Goal: Navigation & Orientation: Find specific page/section

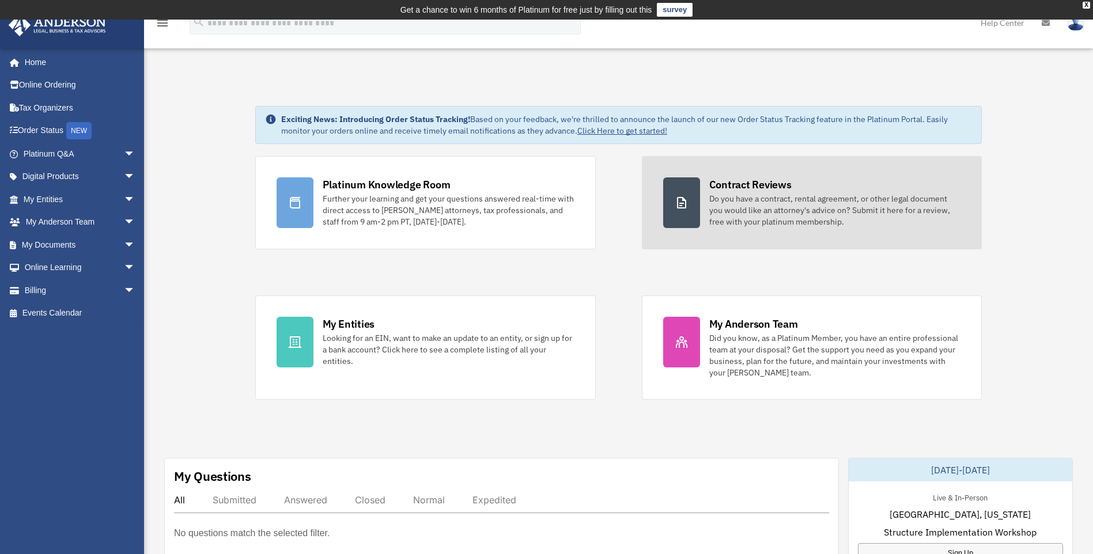
drag, startPoint x: 0, startPoint y: 0, endPoint x: 858, endPoint y: 159, distance: 872.8
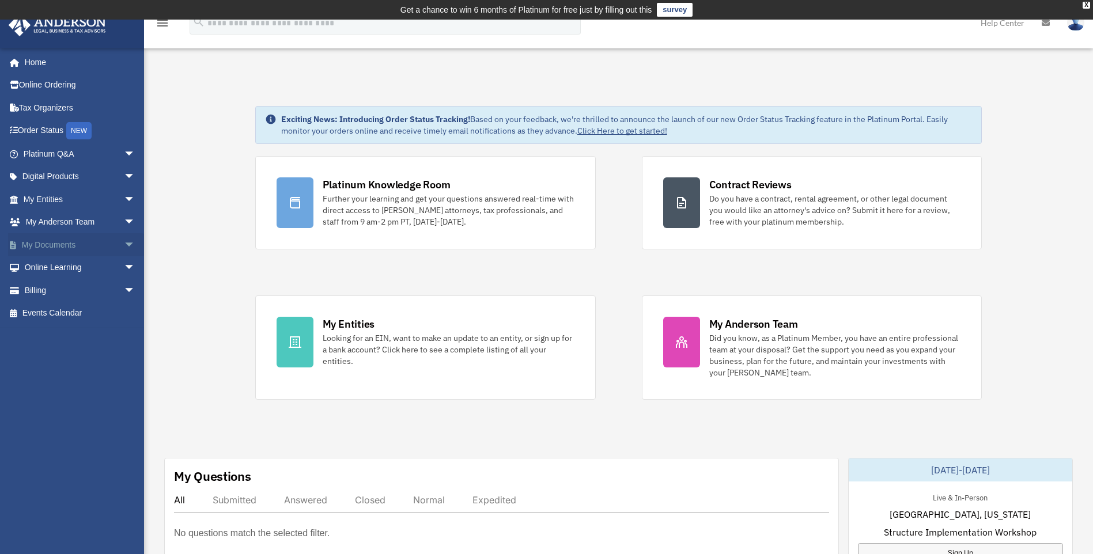
click at [77, 243] on link "My Documents arrow_drop_down" at bounding box center [80, 244] width 145 height 23
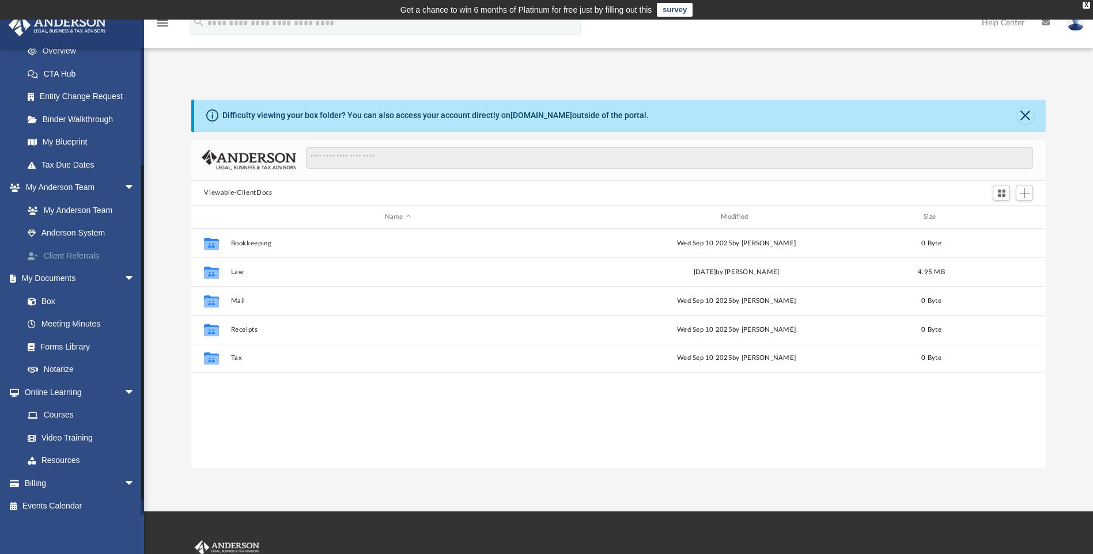
scroll to position [173, 0]
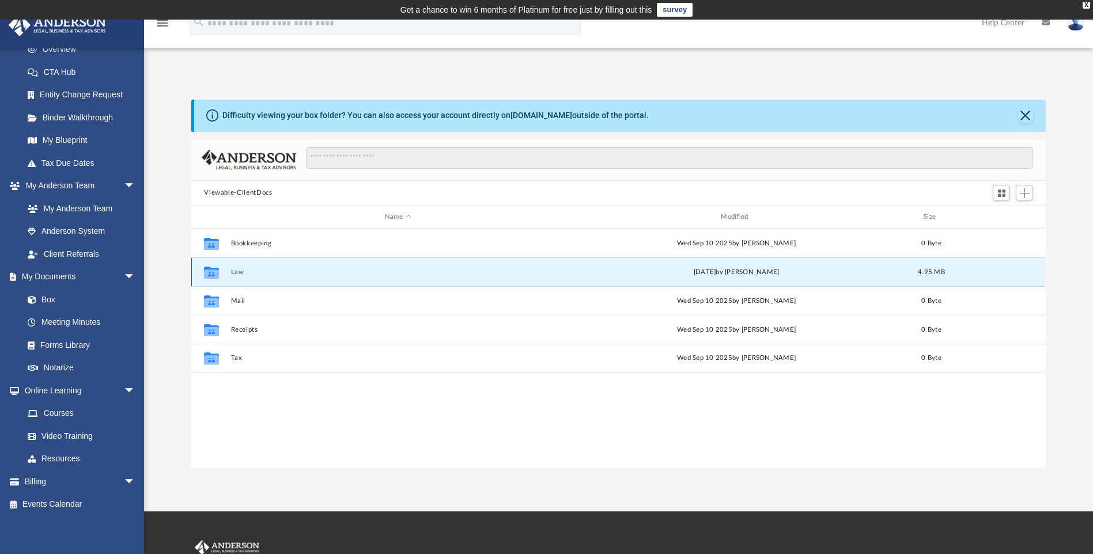
click at [249, 271] on button "Law" at bounding box center [397, 271] width 333 height 7
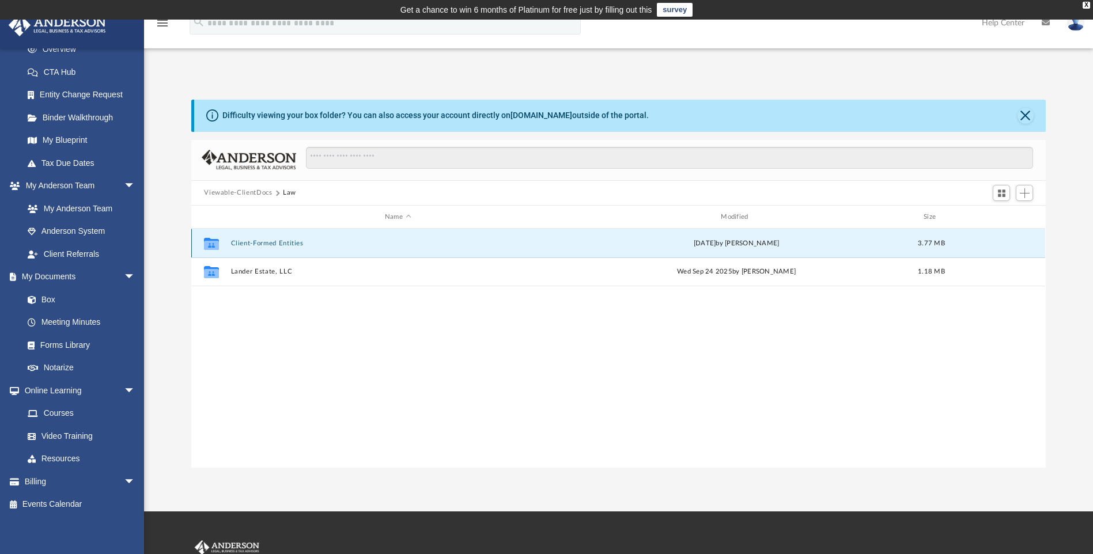
click at [294, 240] on button "Client-Formed Entities" at bounding box center [397, 243] width 333 height 7
click at [278, 244] on button "MCT INVESTMENT LLC" at bounding box center [397, 243] width 333 height 7
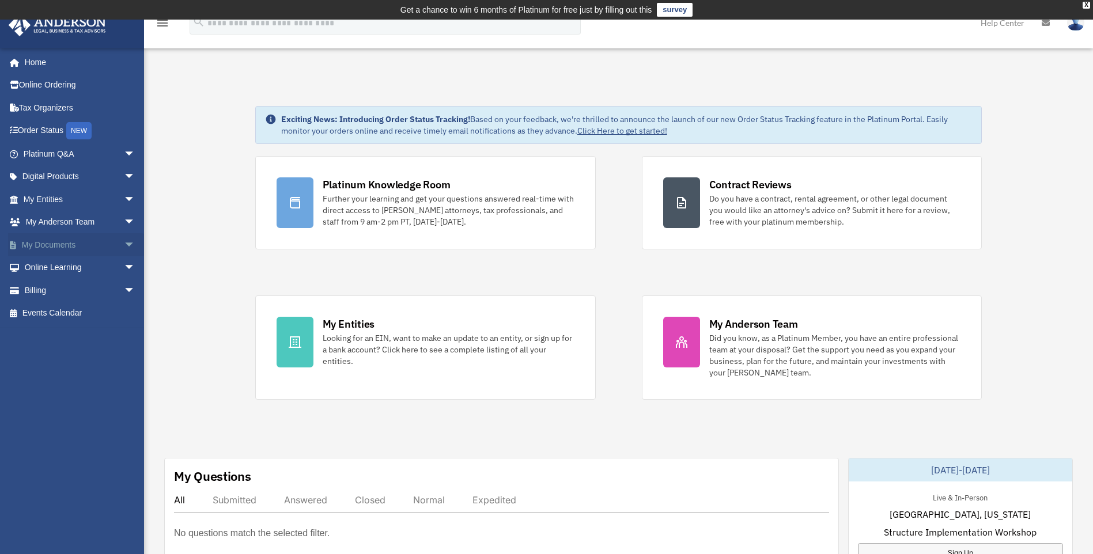
click at [42, 247] on link "My Documents arrow_drop_down" at bounding box center [80, 244] width 145 height 23
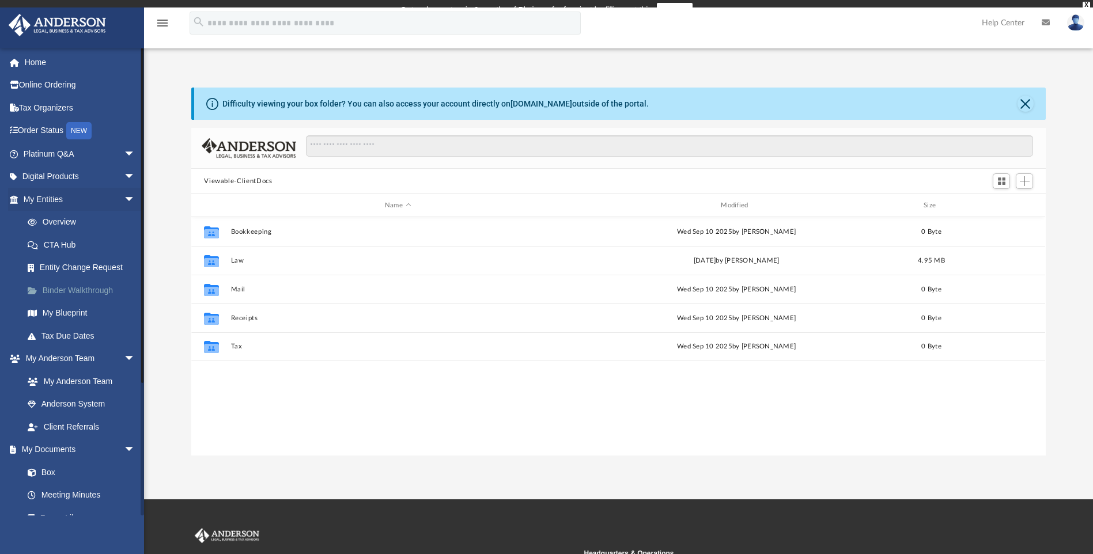
scroll to position [253, 846]
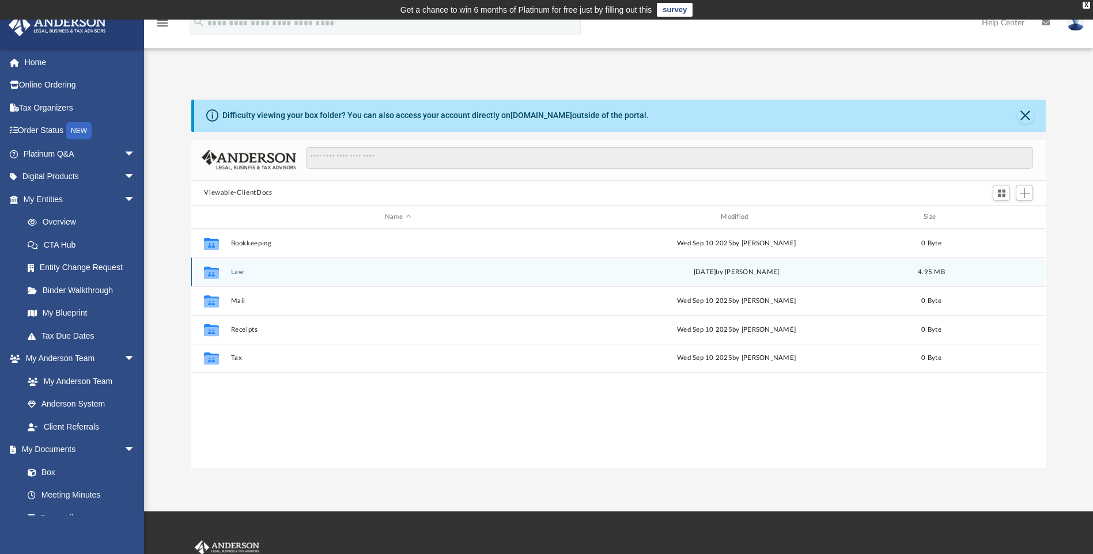
click at [237, 272] on button "Law" at bounding box center [397, 271] width 333 height 7
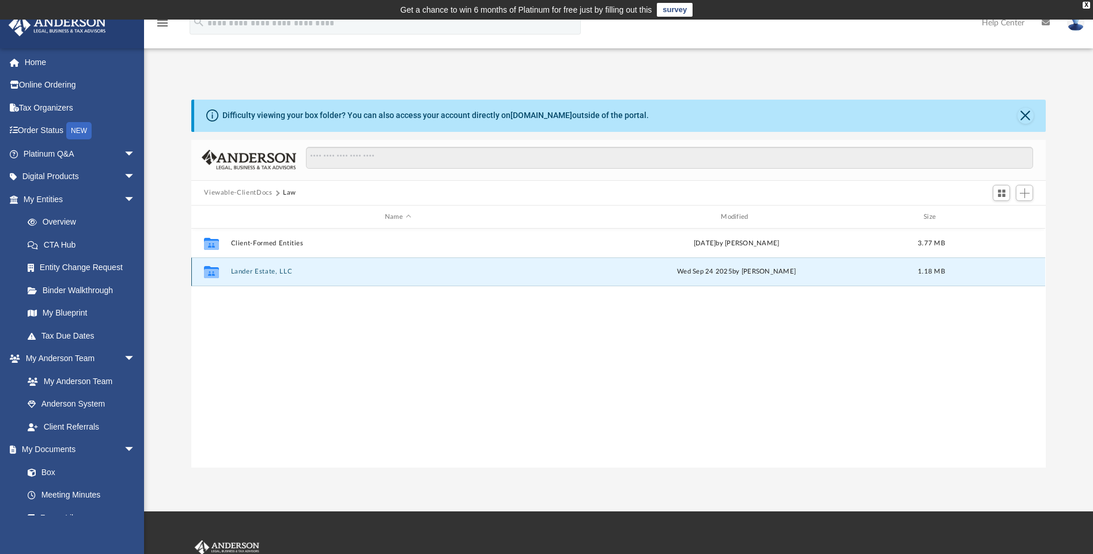
click at [249, 272] on button "Lander Estate, LLC" at bounding box center [397, 271] width 333 height 7
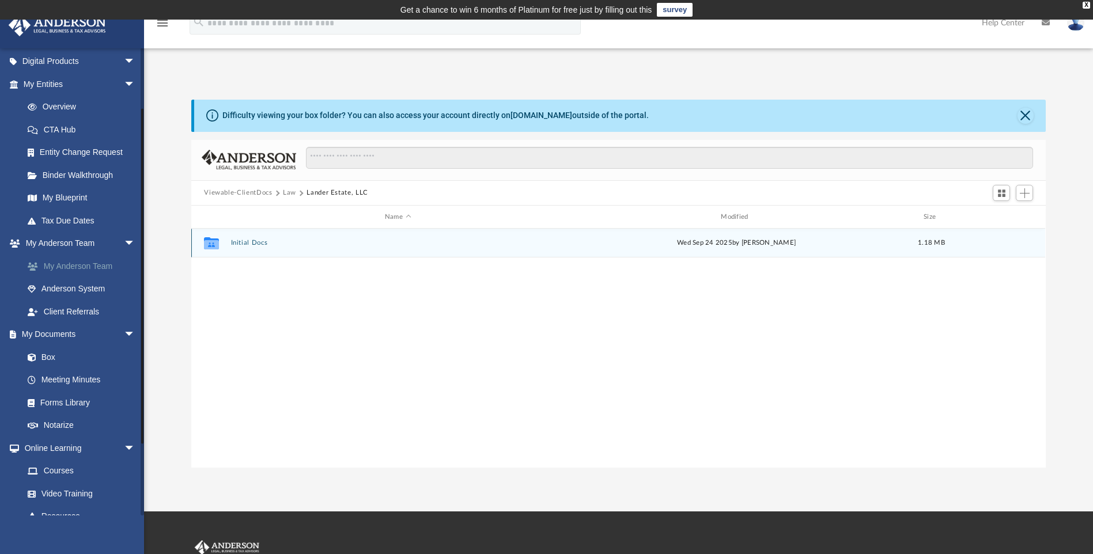
scroll to position [0, 0]
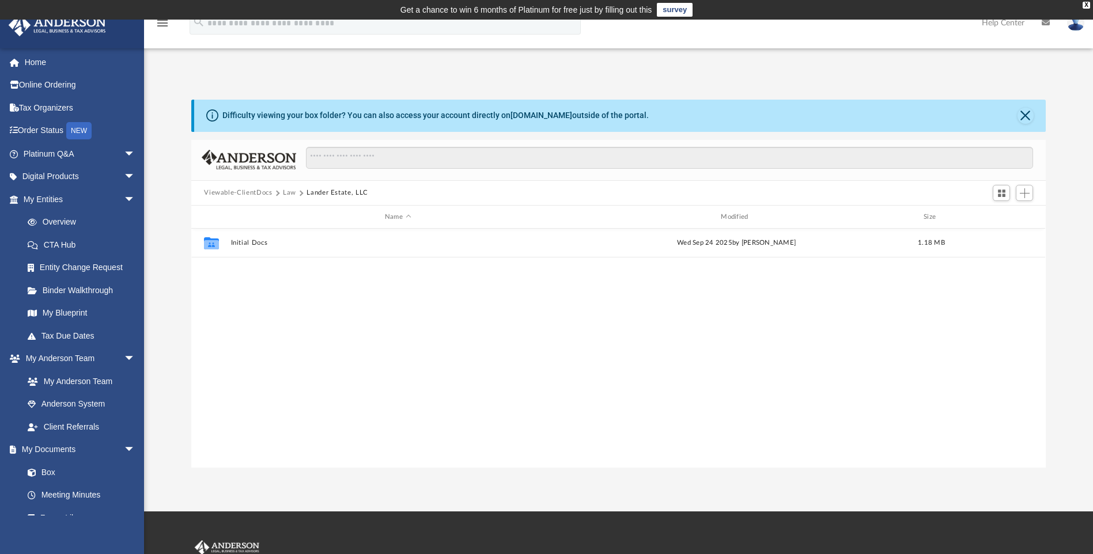
click at [265, 191] on button "Viewable-ClientDocs" at bounding box center [238, 193] width 68 height 10
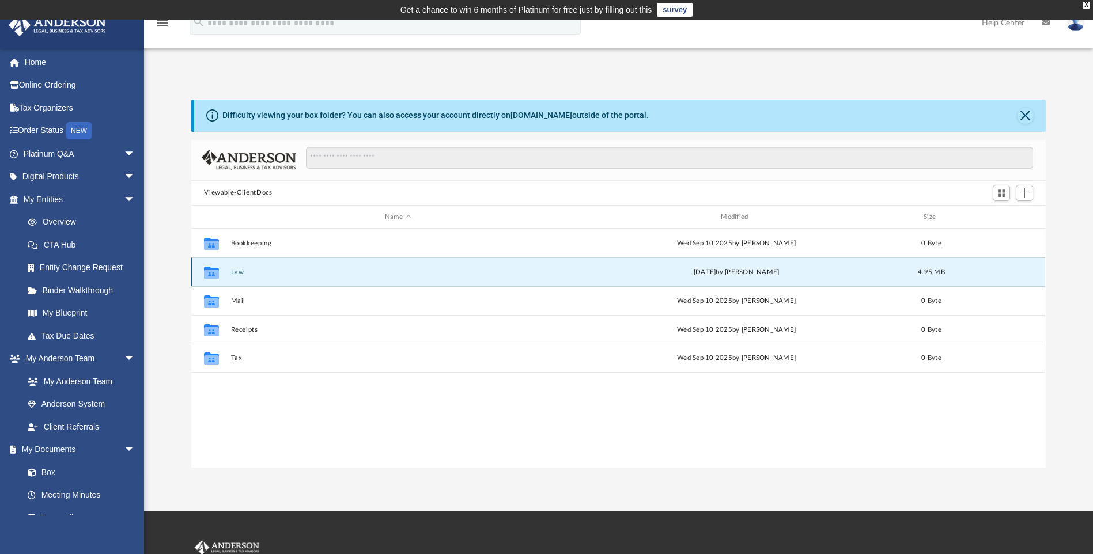
click at [249, 272] on button "Law" at bounding box center [397, 271] width 333 height 7
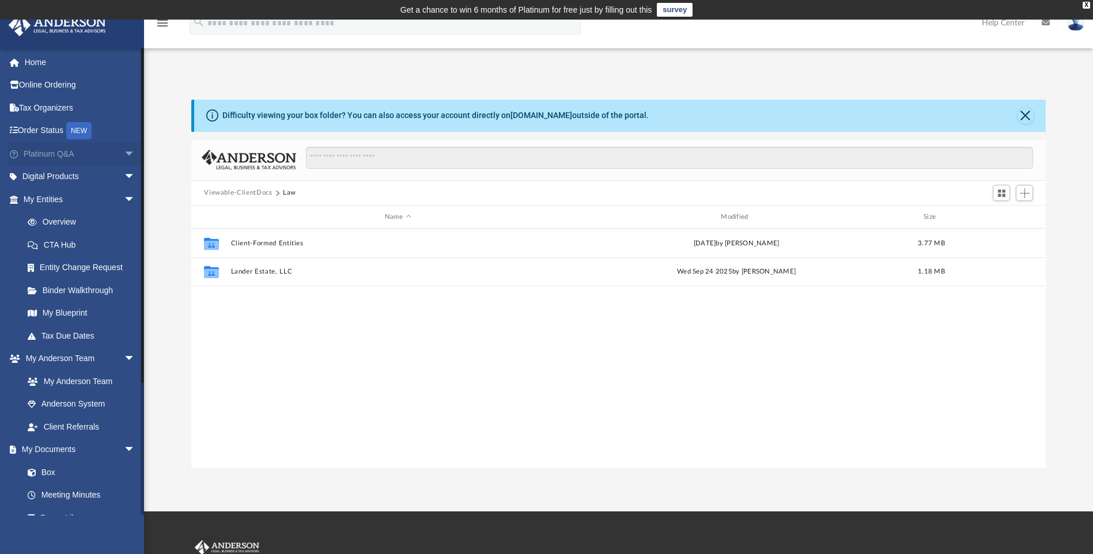
click at [59, 152] on link "Platinum Q&A arrow_drop_down" at bounding box center [80, 153] width 145 height 23
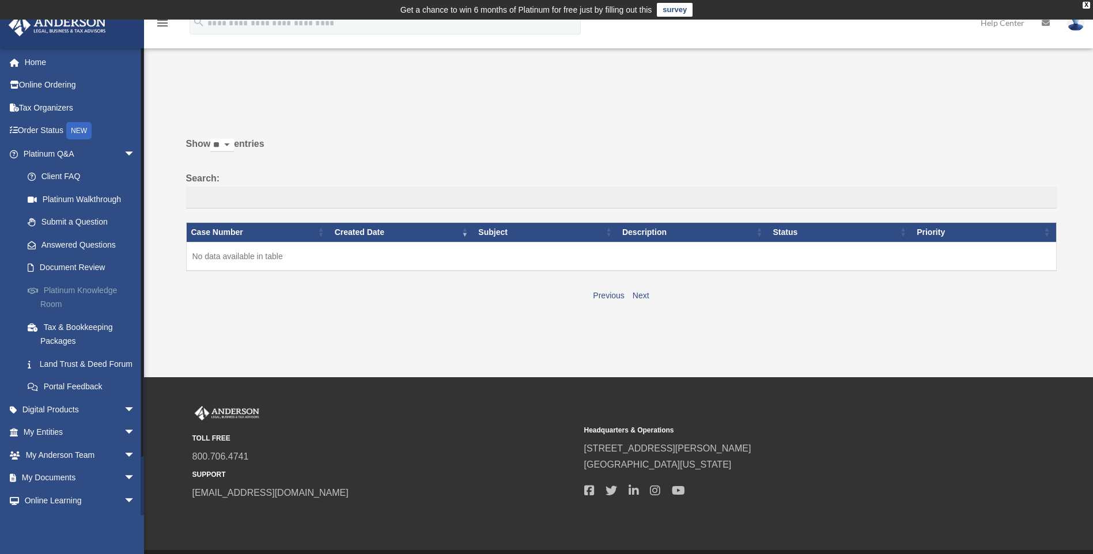
click at [67, 287] on link "Platinum Knowledge Room" at bounding box center [84, 297] width 137 height 37
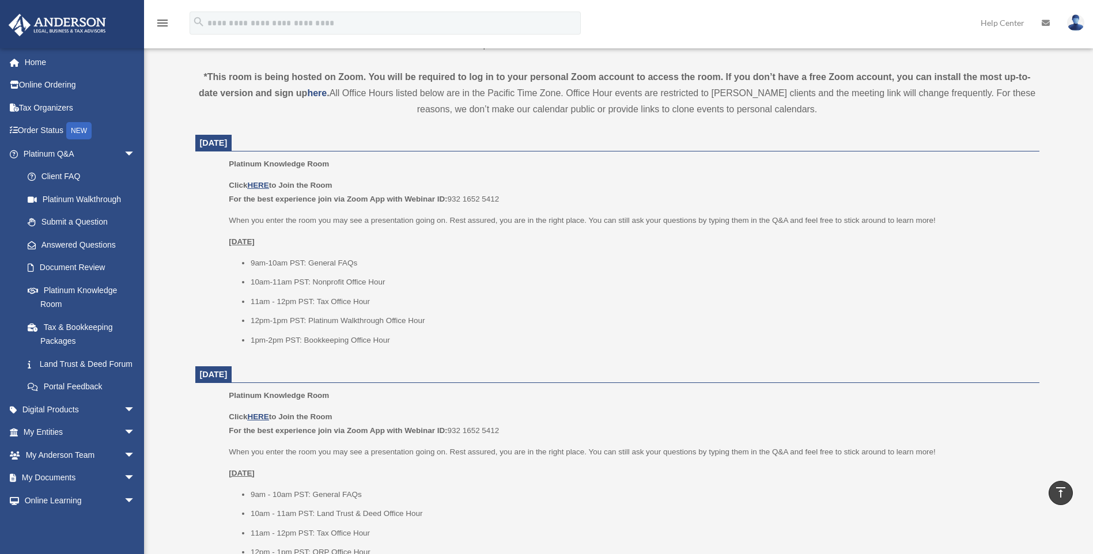
scroll to position [403, 0]
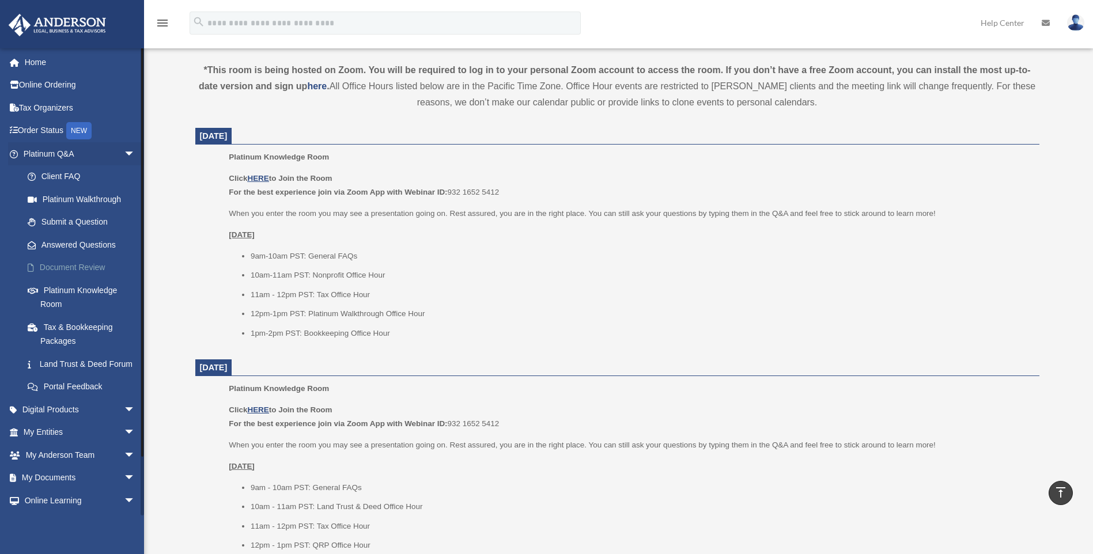
click at [73, 267] on link "Document Review" at bounding box center [84, 267] width 137 height 23
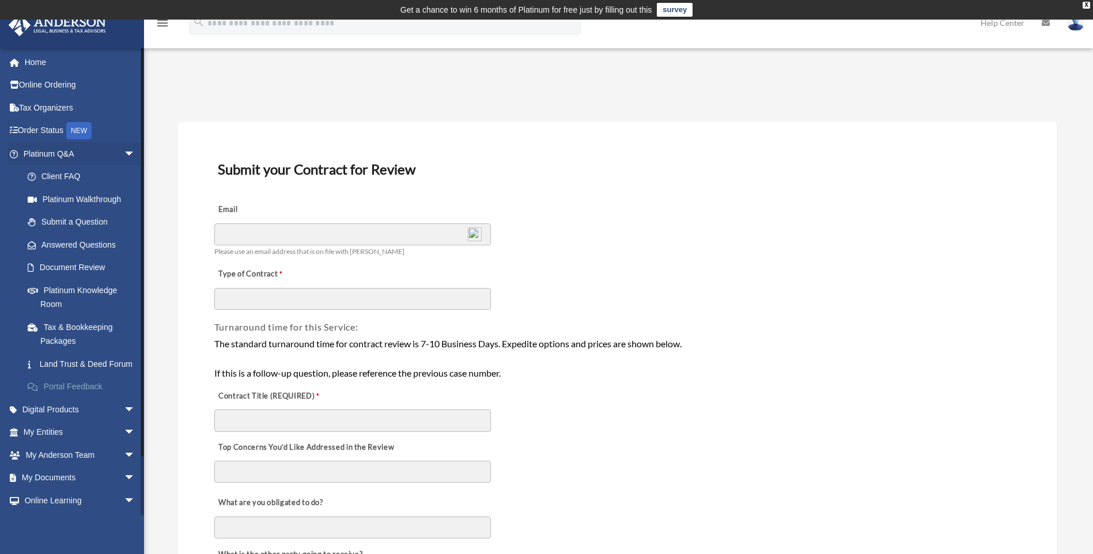
scroll to position [59, 0]
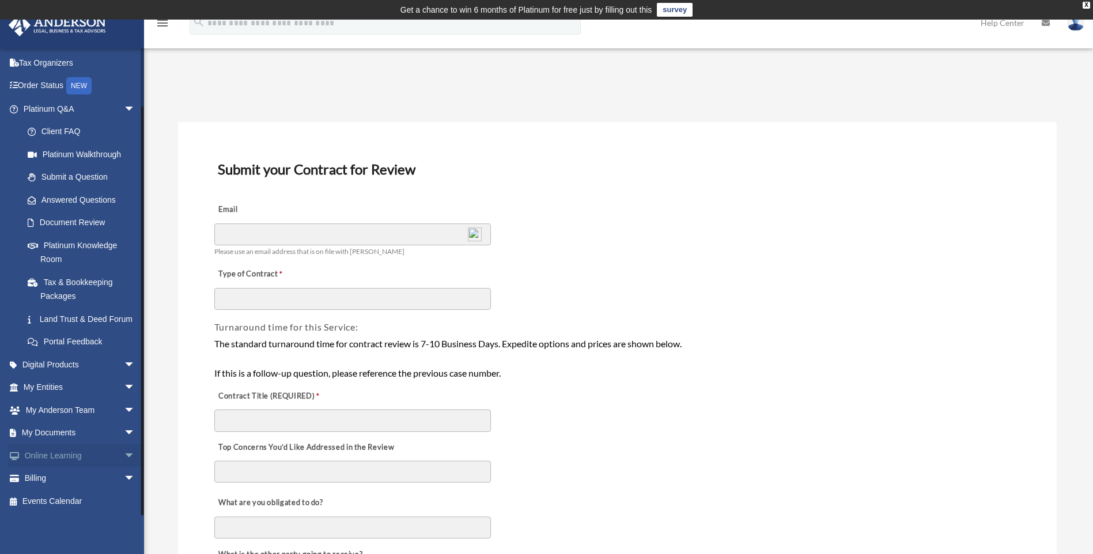
click at [73, 453] on link "Online Learning arrow_drop_down" at bounding box center [80, 455] width 145 height 23
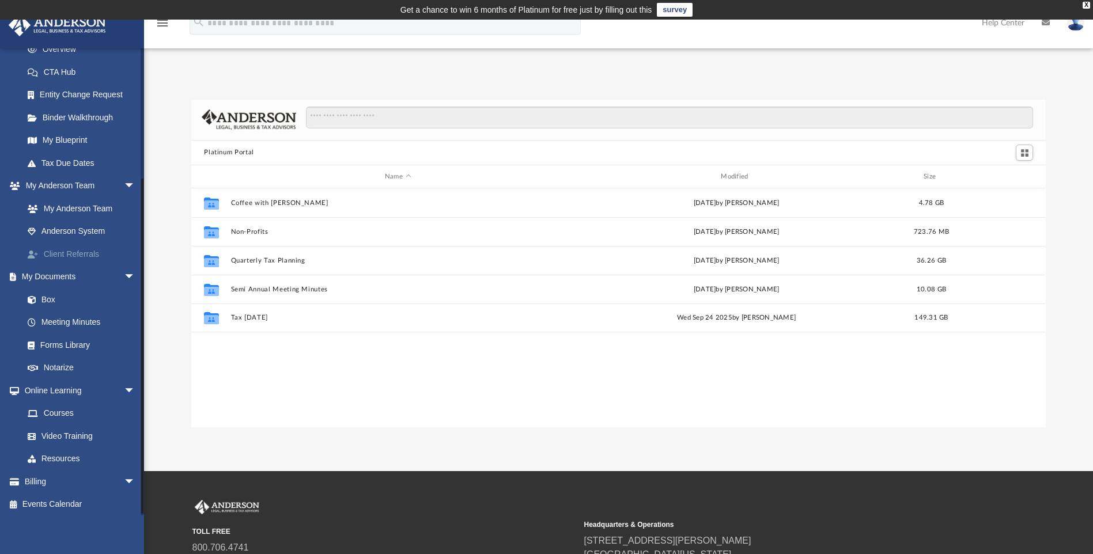
scroll to position [176, 0]
click at [70, 387] on link "Online Learning arrow_drop_down" at bounding box center [80, 387] width 145 height 23
click at [59, 408] on link "Courses" at bounding box center [84, 410] width 137 height 23
